Goal: Task Accomplishment & Management: Manage account settings

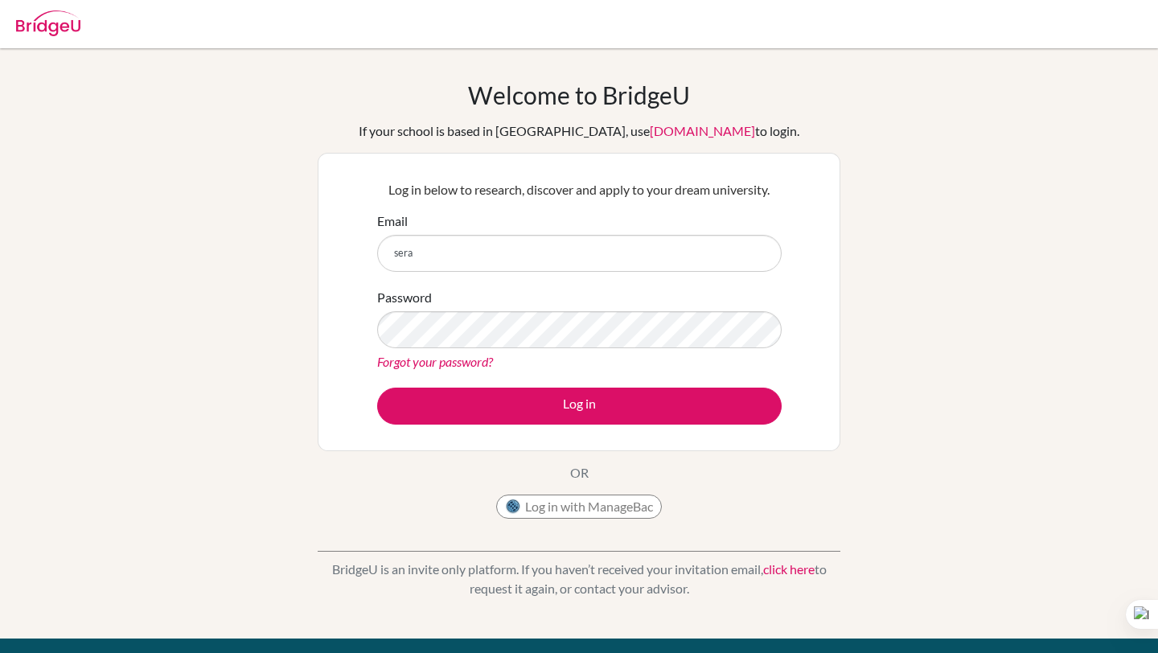
type input "[EMAIL_ADDRESS][PERSON_NAME][DOMAIN_NAME]"
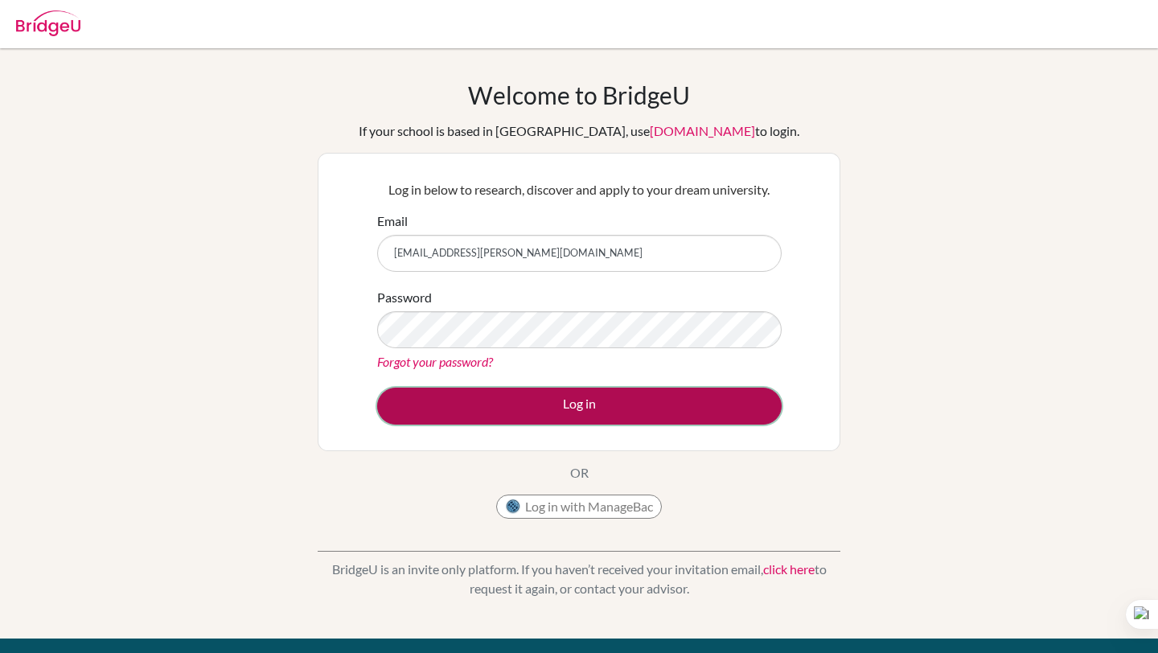
click at [564, 420] on button "Log in" at bounding box center [579, 405] width 404 height 37
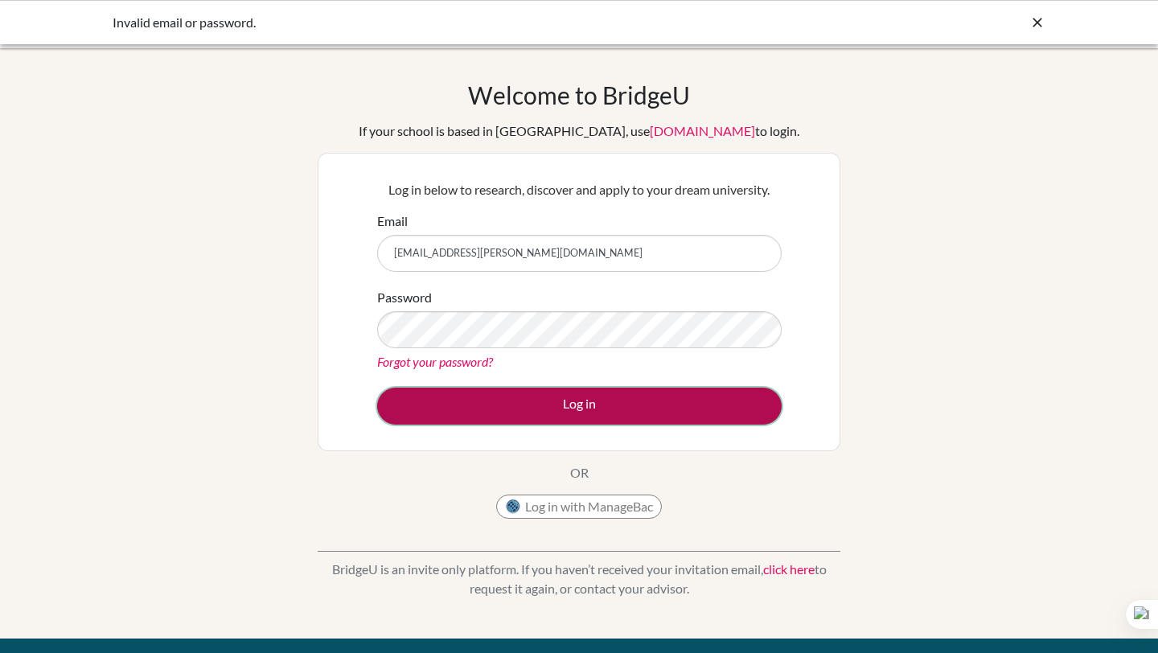
click at [611, 396] on button "Log in" at bounding box center [579, 405] width 404 height 37
